Goal: Transaction & Acquisition: Purchase product/service

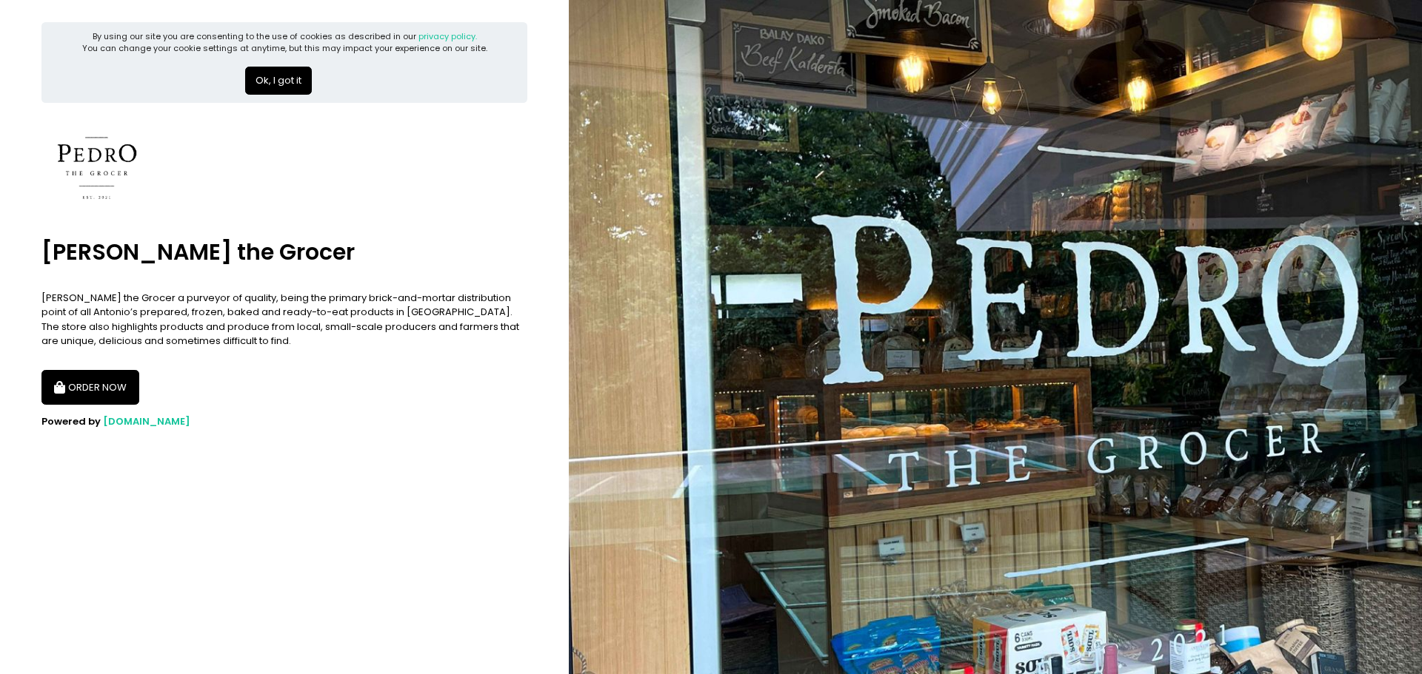
click at [101, 392] on button "ORDER NOW" at bounding box center [90, 388] width 98 height 36
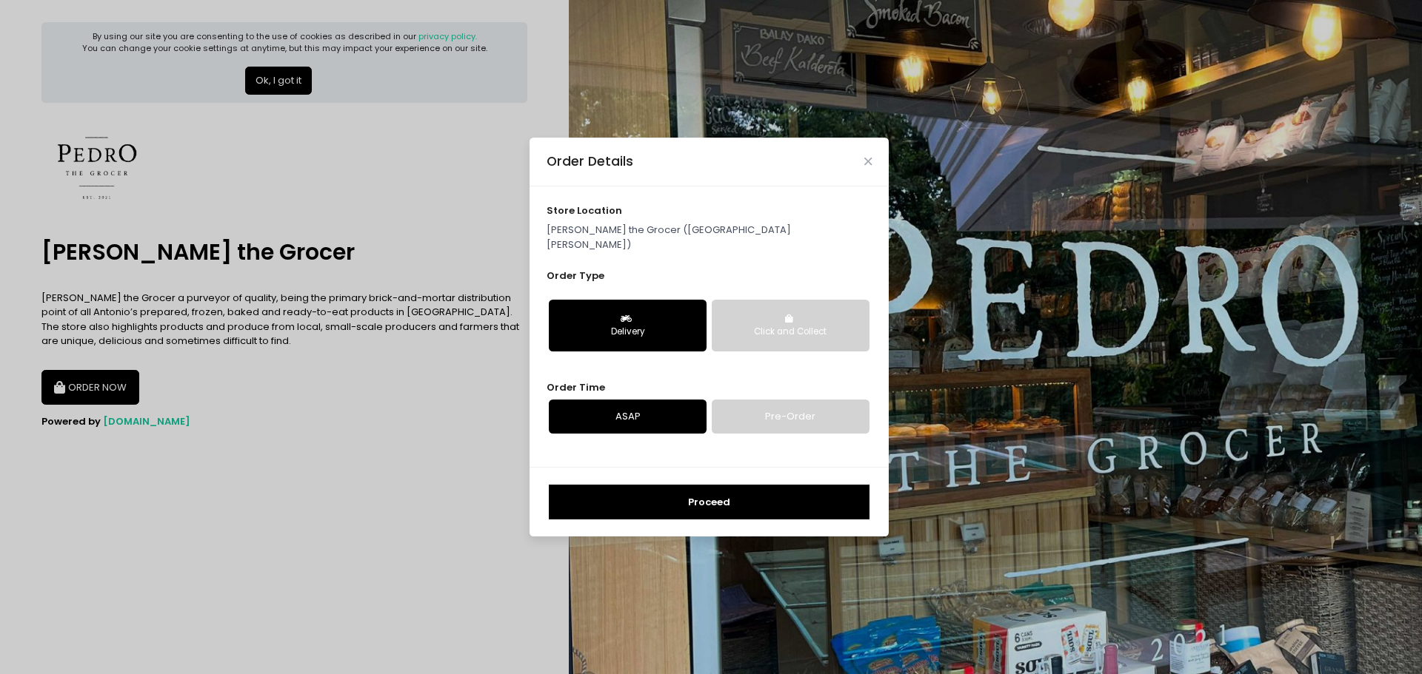
click at [668, 418] on link "ASAP" at bounding box center [628, 417] width 158 height 34
click at [701, 498] on button "Proceed" at bounding box center [709, 503] width 321 height 36
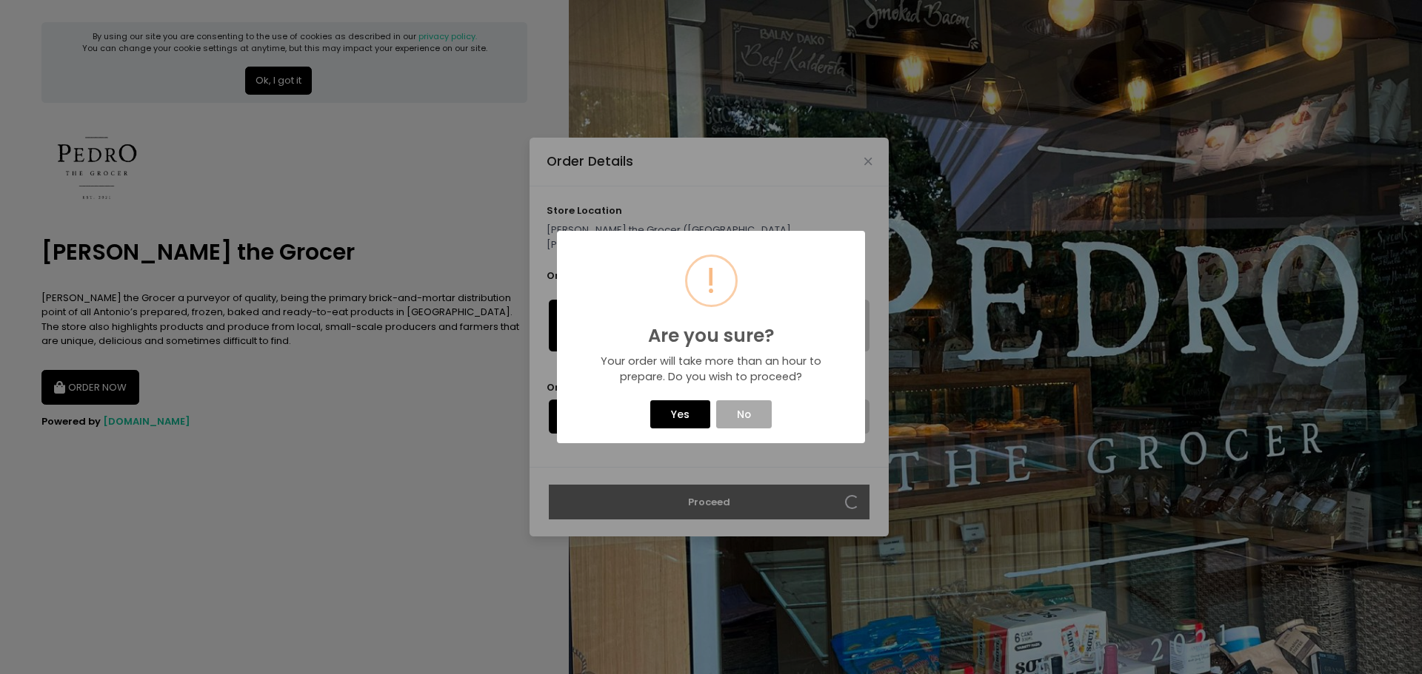
click at [690, 415] on button "Yes" at bounding box center [679, 415] width 59 height 28
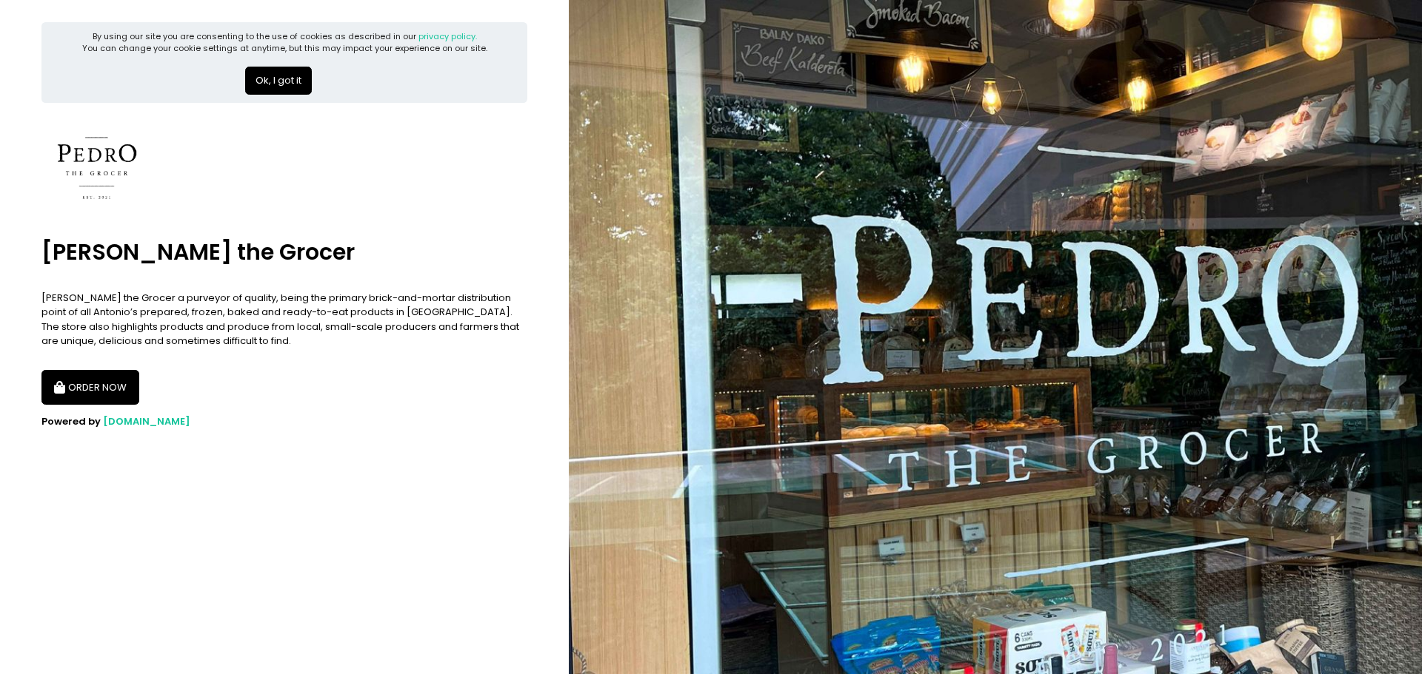
click at [84, 389] on button "ORDER NOW" at bounding box center [90, 388] width 98 height 36
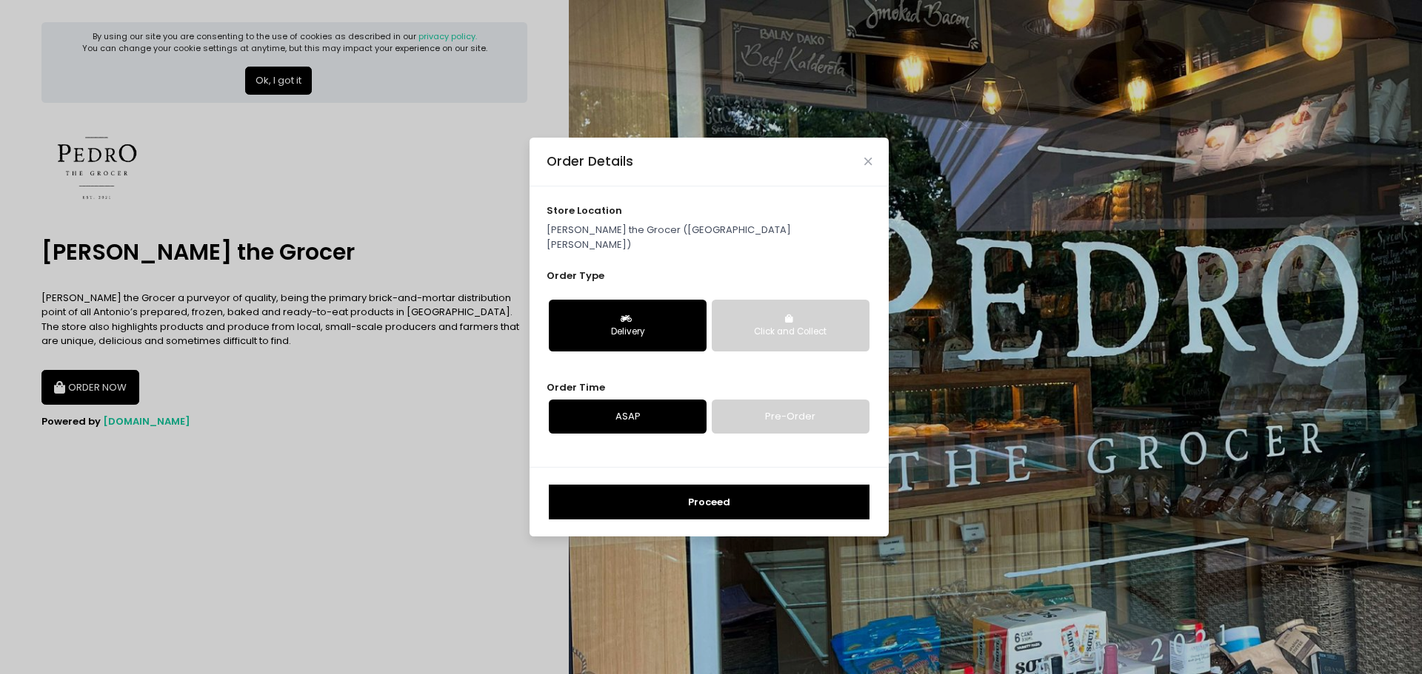
click at [630, 315] on icon "button" at bounding box center [627, 319] width 15 height 9
click at [644, 416] on link "ASAP" at bounding box center [628, 417] width 158 height 34
click at [730, 496] on button "Proceed" at bounding box center [709, 503] width 321 height 36
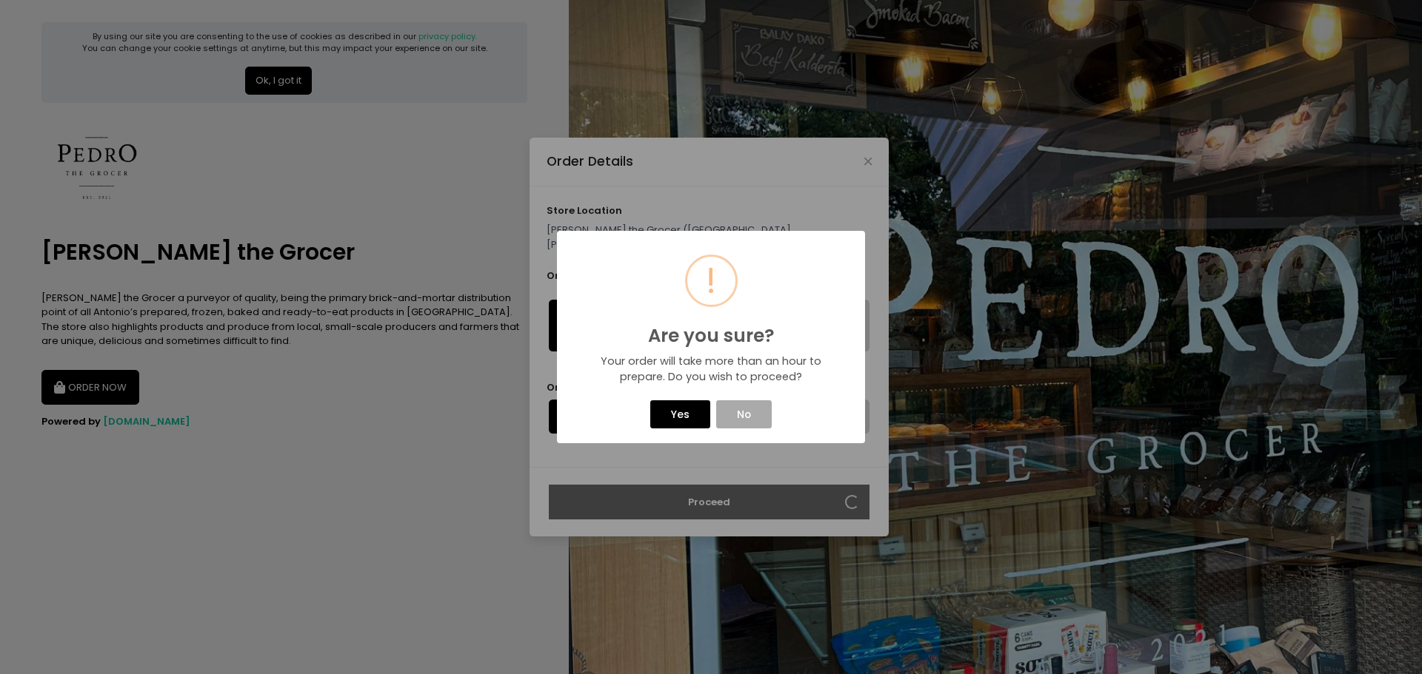
click at [683, 420] on button "Yes" at bounding box center [679, 415] width 59 height 28
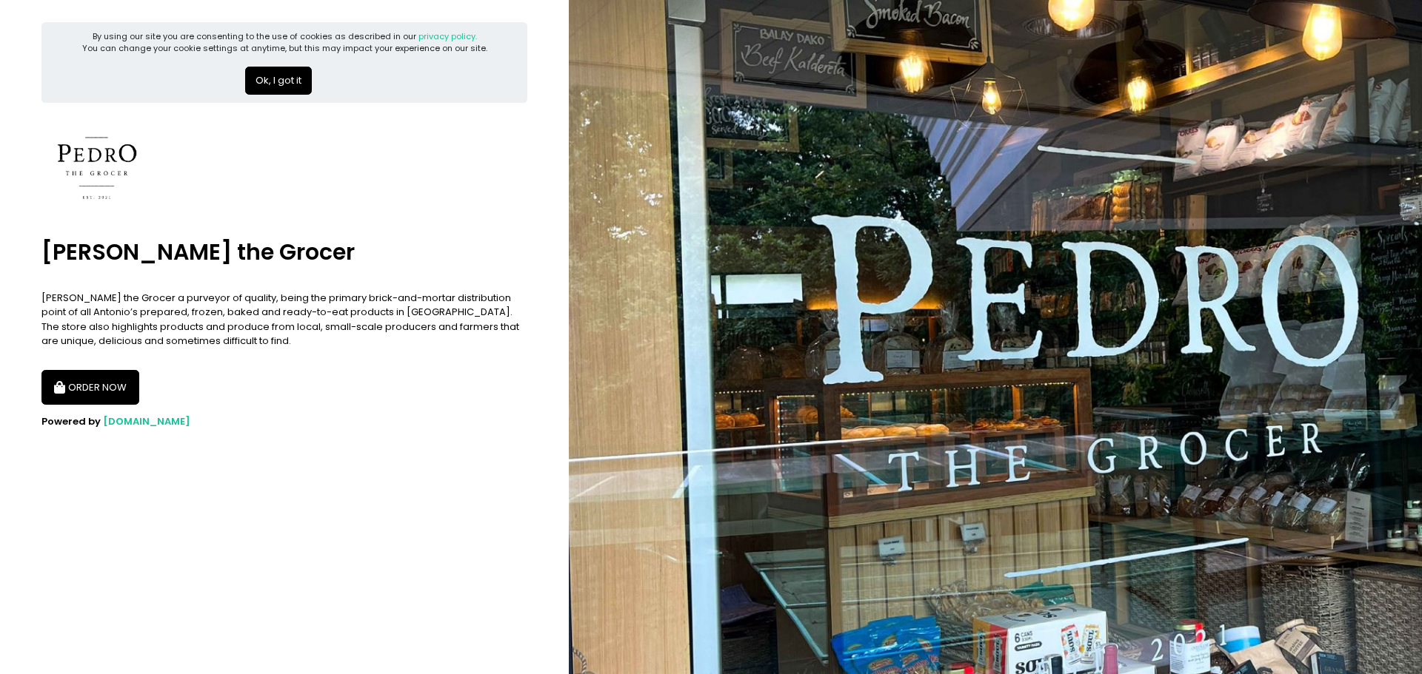
click at [92, 391] on button "ORDER NOW" at bounding box center [90, 388] width 98 height 36
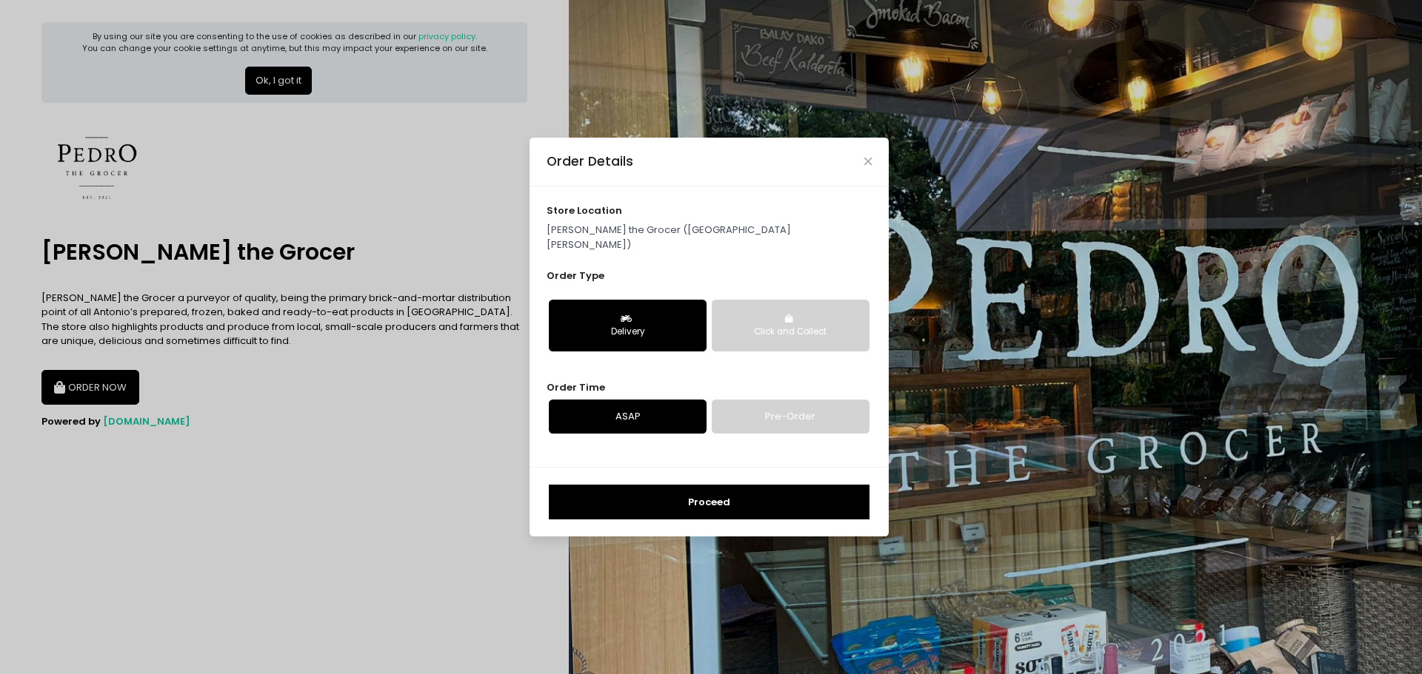
click at [721, 485] on button "Proceed" at bounding box center [709, 503] width 321 height 36
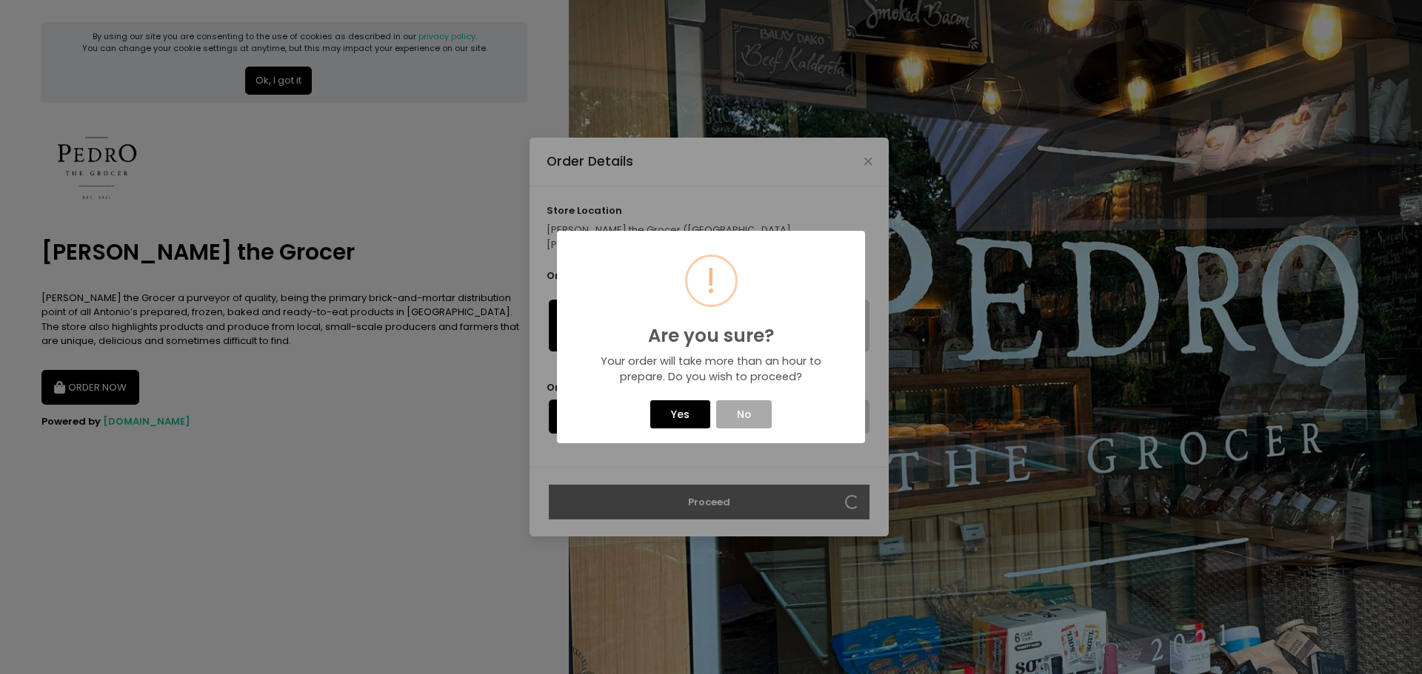
click at [689, 418] on button "Yes" at bounding box center [679, 415] width 59 height 28
